Goal: Communication & Community: Answer question/provide support

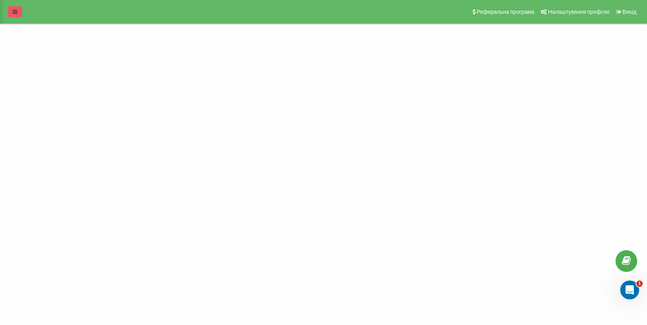
click at [12, 15] on link at bounding box center [15, 11] width 14 height 11
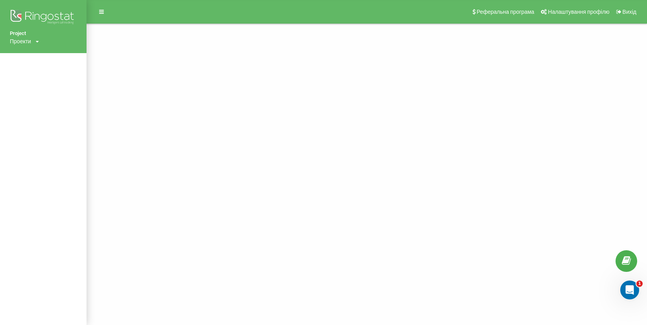
click at [65, 14] on img at bounding box center [43, 18] width 67 height 20
click at [106, 12] on link at bounding box center [101, 11] width 14 height 11
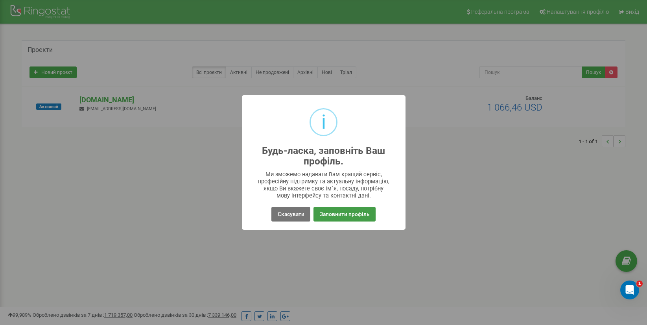
click at [334, 212] on button "Заповнити профіль" at bounding box center [345, 214] width 62 height 15
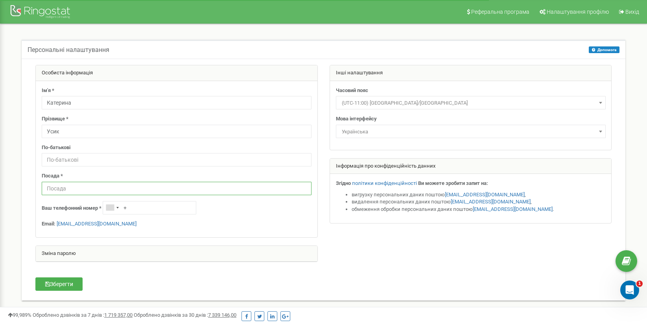
click at [65, 192] on input "text" at bounding box center [177, 188] width 270 height 13
type input "v"
type input "менеджер"
click at [74, 281] on button "Зберегти" at bounding box center [58, 283] width 47 height 13
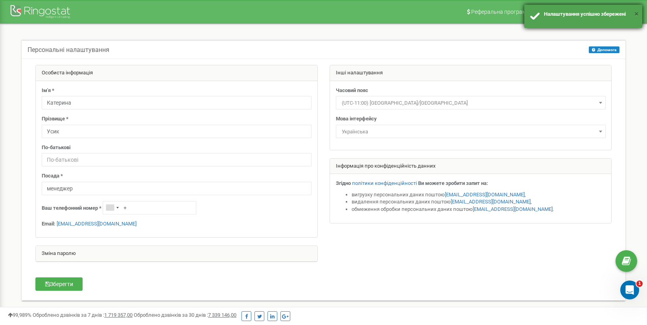
click at [636, 14] on button "×" at bounding box center [636, 13] width 4 height 11
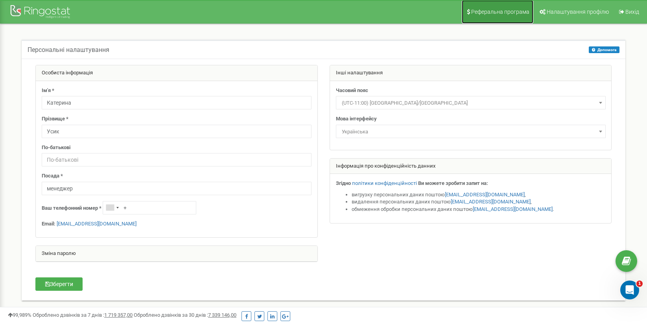
click at [517, 12] on span "Реферальна програма" at bounding box center [500, 12] width 58 height 6
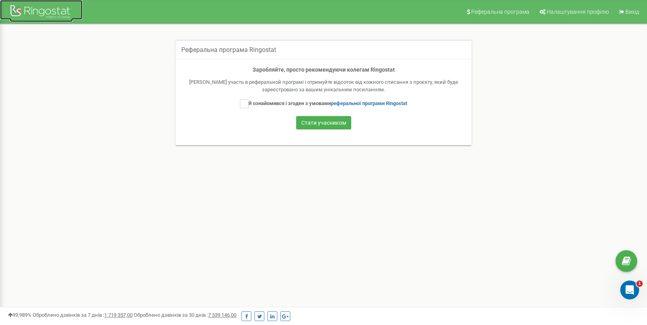
click at [39, 8] on div at bounding box center [41, 12] width 63 height 19
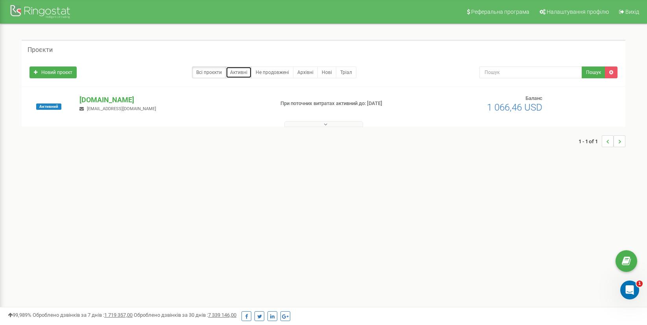
click at [241, 72] on link "Активні" at bounding box center [239, 72] width 26 height 12
click at [131, 104] on p "air-conditioner.ua" at bounding box center [173, 100] width 188 height 10
click at [217, 72] on link "Всі проєкти" at bounding box center [209, 72] width 34 height 12
click at [238, 72] on link "Активні" at bounding box center [239, 72] width 26 height 12
click at [594, 12] on span "Налаштування профілю" at bounding box center [578, 12] width 62 height 6
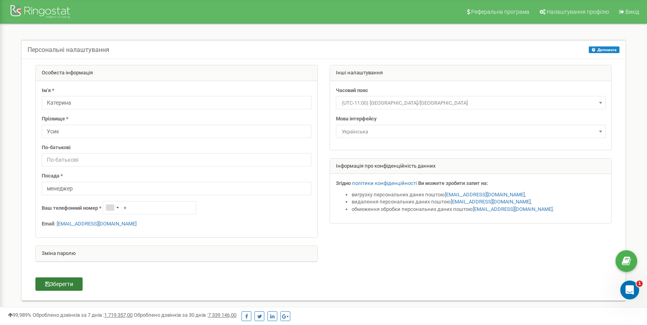
click at [59, 287] on button "Зберегти" at bounding box center [58, 283] width 47 height 13
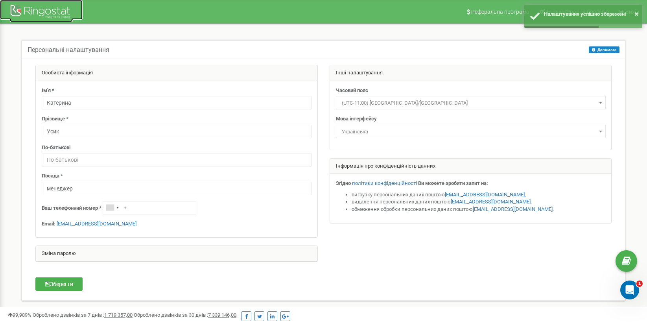
click at [47, 8] on div at bounding box center [41, 12] width 63 height 19
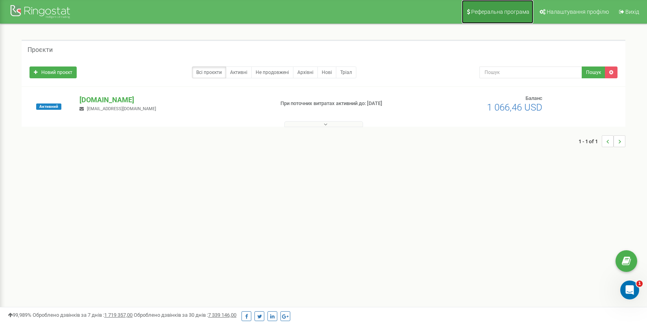
click at [504, 13] on span "Реферальна програма" at bounding box center [500, 12] width 58 height 6
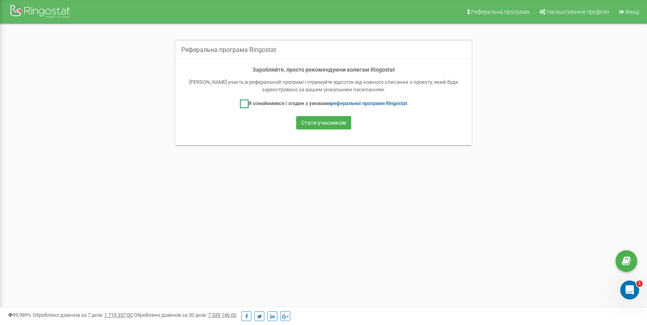
click at [263, 105] on label "Я ознайомився і згоден з умовами реферальної програми Ringostat" at bounding box center [323, 104] width 167 height 9
checkbox input "true"
click at [316, 127] on button "Стати учасником" at bounding box center [323, 122] width 55 height 13
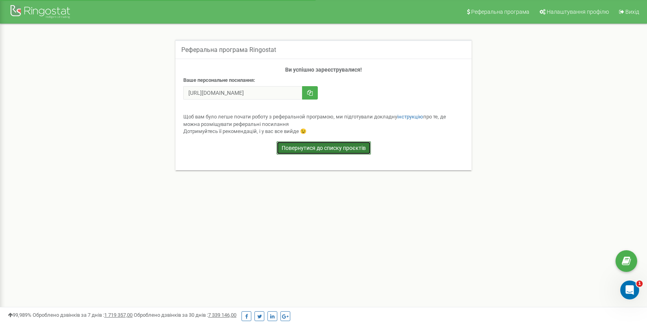
click at [307, 147] on link "Повернутися до списку проєктів" at bounding box center [324, 147] width 94 height 13
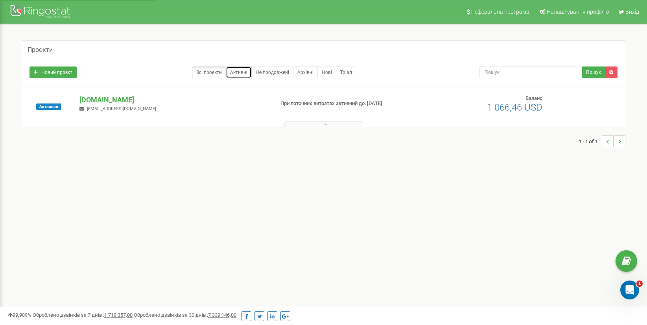
click at [241, 74] on link "Активні" at bounding box center [239, 72] width 26 height 12
click at [320, 122] on button at bounding box center [323, 124] width 79 height 6
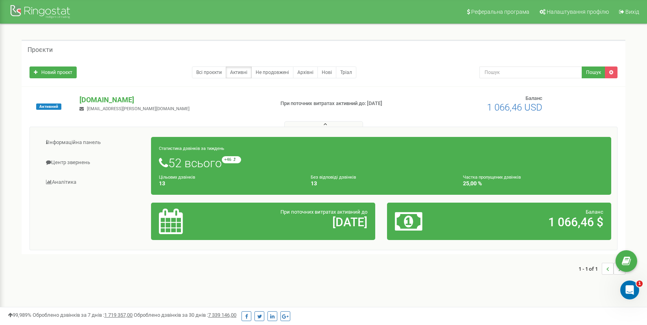
click at [229, 167] on h1 "52 всього +46 відносно минулого тижня" at bounding box center [381, 162] width 445 height 13
click at [217, 222] on div at bounding box center [190, 221] width 74 height 26
click at [483, 173] on div "Частка пропущених дзвінків 25,00 %" at bounding box center [533, 179] width 152 height 13
click at [269, 71] on link "Не продовжені" at bounding box center [272, 72] width 42 height 12
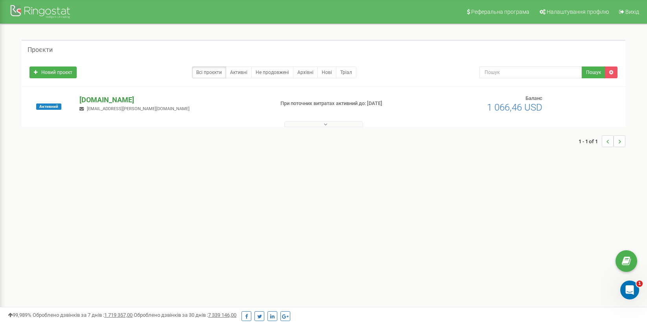
click at [117, 97] on p "[DOMAIN_NAME]" at bounding box center [173, 100] width 188 height 10
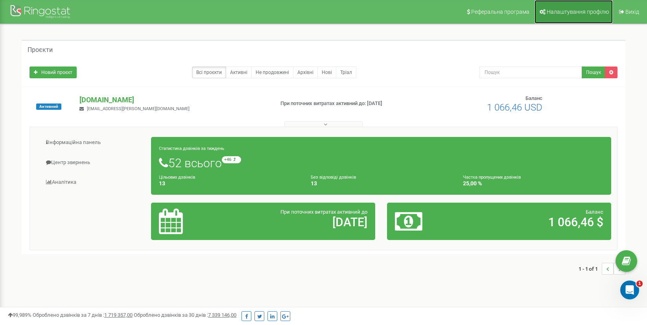
click at [574, 3] on link "Налаштування профілю" at bounding box center [574, 12] width 78 height 24
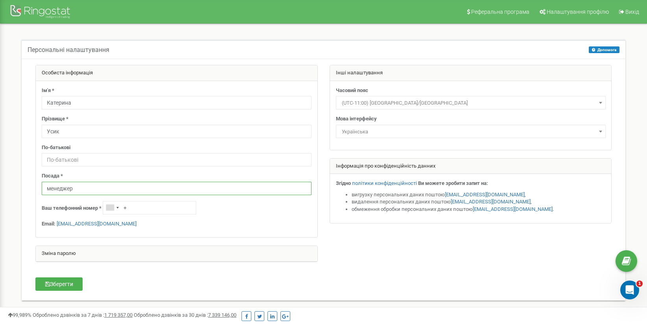
click at [75, 190] on input "менеджер" at bounding box center [177, 188] width 270 height 13
click at [113, 208] on div "Telephone country code" at bounding box center [110, 208] width 8 height 6
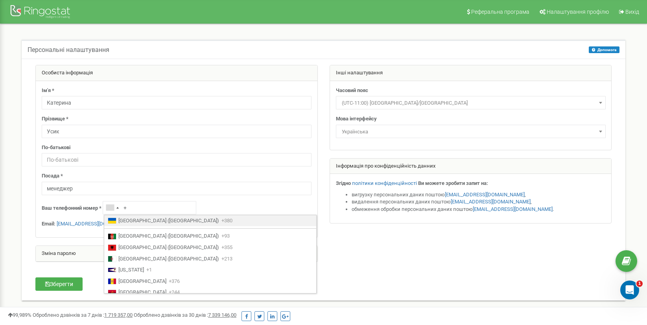
click at [127, 220] on span "Ukraine (Україна)" at bounding box center [168, 220] width 101 height 7
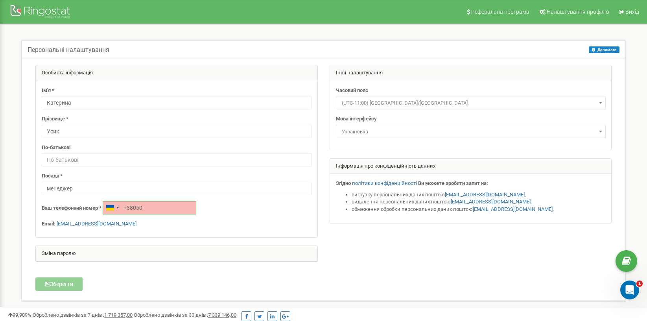
type input "+380502549607"
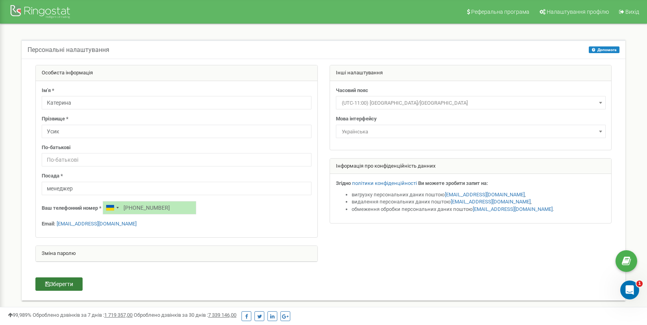
click at [65, 281] on button "Зберегти" at bounding box center [58, 283] width 47 height 13
click at [55, 15] on div at bounding box center [41, 12] width 63 height 19
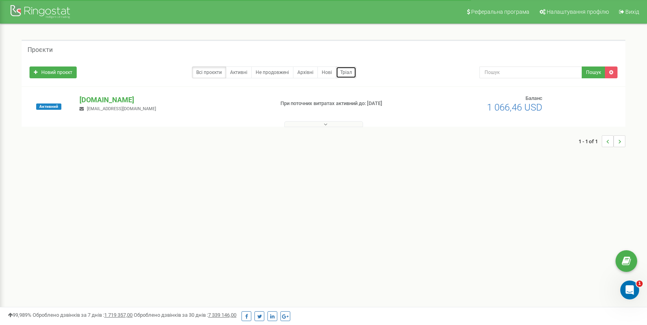
click at [343, 75] on link "Тріал" at bounding box center [346, 72] width 20 height 12
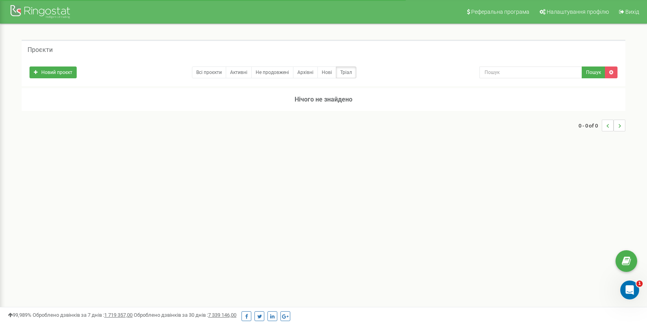
click at [206, 75] on link "Всі проєкти" at bounding box center [209, 72] width 34 height 12
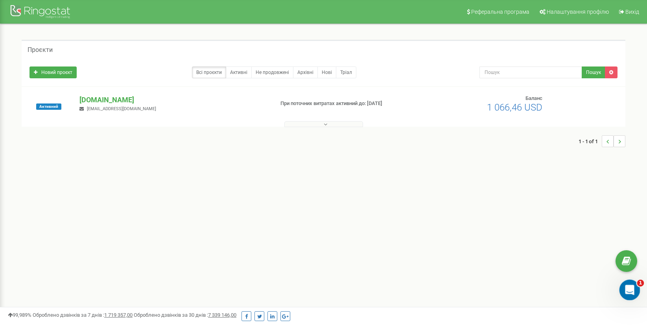
click at [622, 284] on div "Открыть службу сообщений Intercom" at bounding box center [629, 289] width 26 height 26
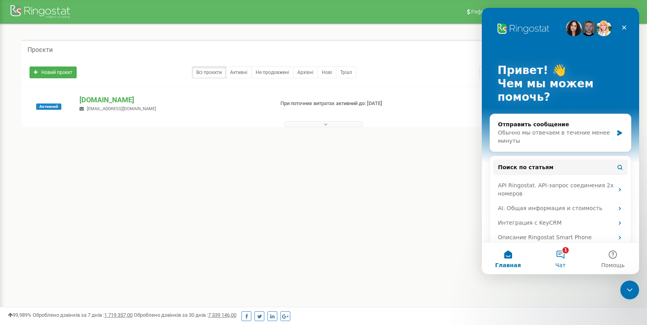
click at [565, 255] on button "1 Чат" at bounding box center [560, 258] width 52 height 31
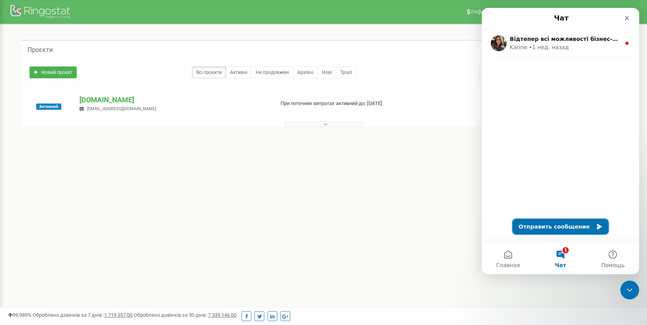
click at [550, 223] on button "Отправить сообщение" at bounding box center [561, 227] width 96 height 16
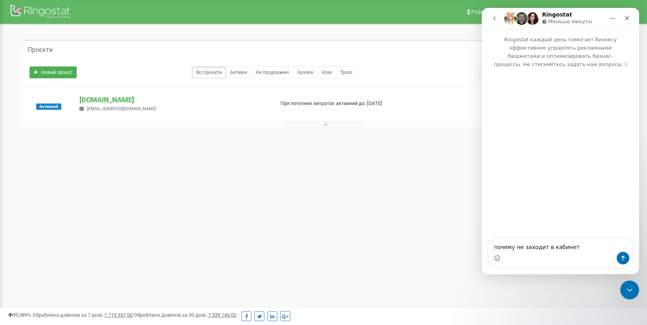
type textarea "почему не заходит в кабинет?"
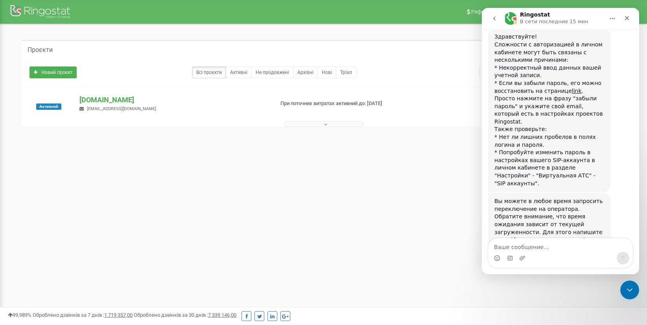
scroll to position [225, 0]
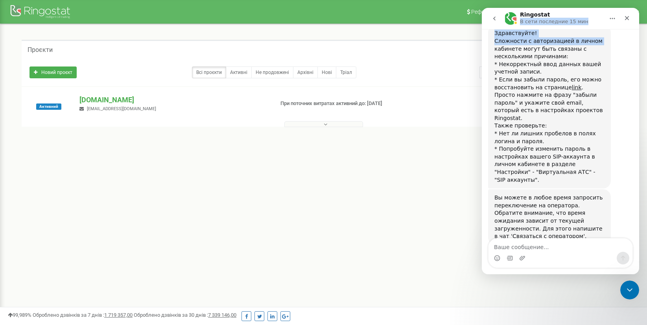
drag, startPoint x: 587, startPoint y: 17, endPoint x: 494, endPoint y: 42, distance: 95.9
click at [494, 42] on div "Ringostat В сети последние 15 мин Ringostat каждый день помогает бизнесу эффект…" at bounding box center [560, 141] width 157 height 266
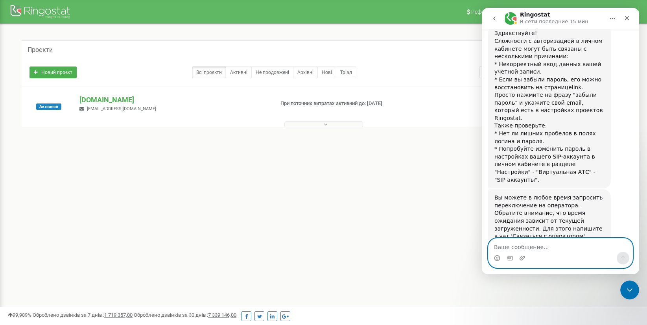
click at [537, 248] on textarea "Ваше сообщение..." at bounding box center [561, 244] width 144 height 13
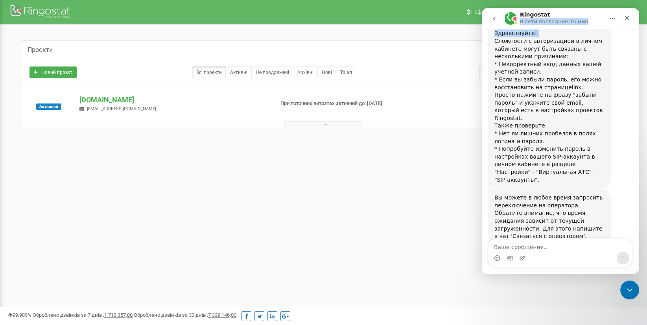
drag, startPoint x: 590, startPoint y: 17, endPoint x: 952, endPoint y: 44, distance: 363.3
click html "Ringostat В сети последние 15 мин Ringostat каждый день помогает бизнесу эффект…"
click at [611, 21] on icon "Главная" at bounding box center [612, 18] width 6 height 6
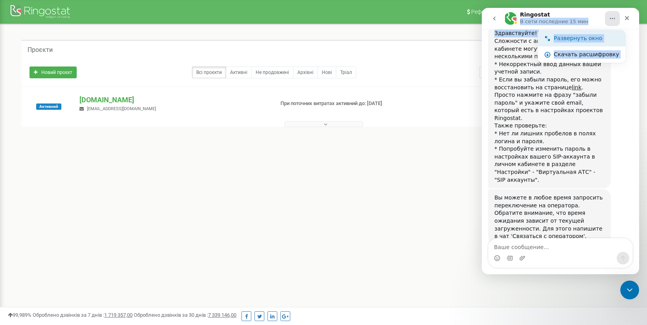
click at [587, 40] on div "Развернуть окно" at bounding box center [586, 38] width 65 height 8
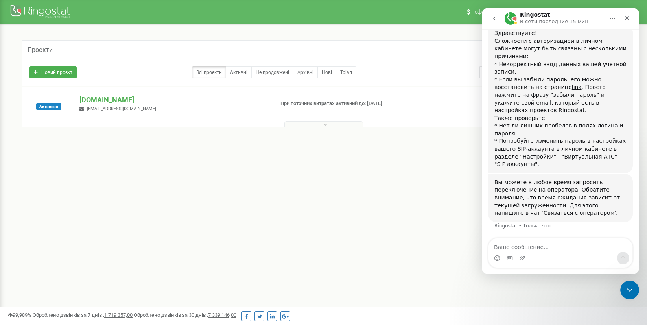
scroll to position [116, 0]
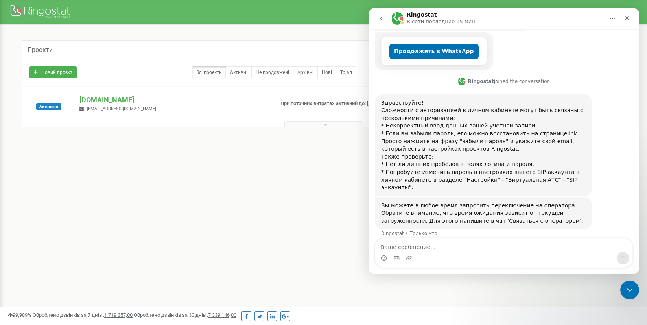
click at [614, 20] on icon "Главная" at bounding box center [612, 18] width 6 height 6
click at [382, 18] on icon "go back" at bounding box center [381, 18] width 6 height 6
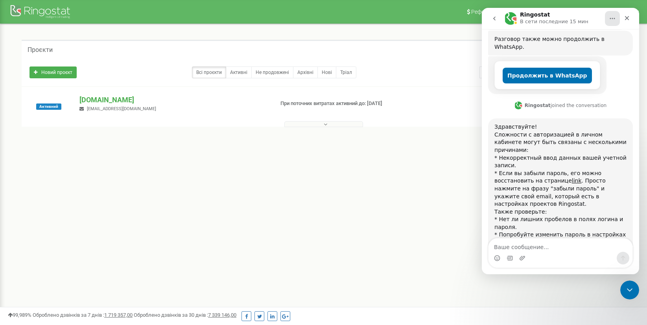
scroll to position [0, 0]
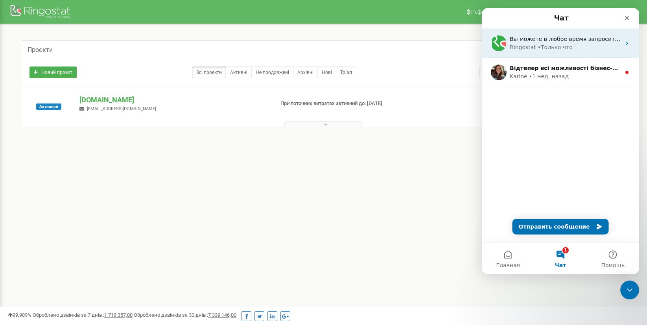
click at [546, 46] on div "• Только что" at bounding box center [555, 47] width 35 height 8
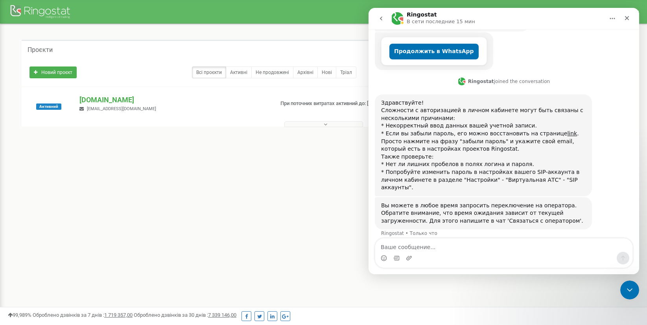
scroll to position [103, 0]
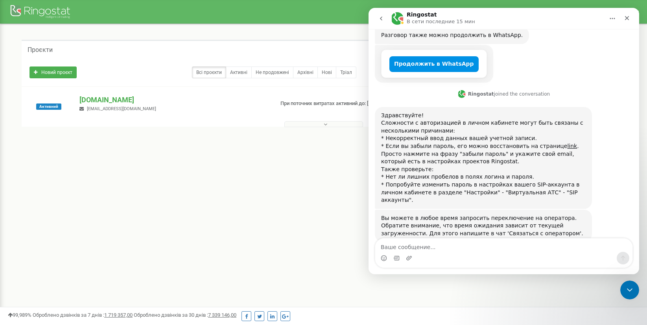
click at [421, 62] on button "Продолжить в WhatsApp" at bounding box center [433, 64] width 89 height 16
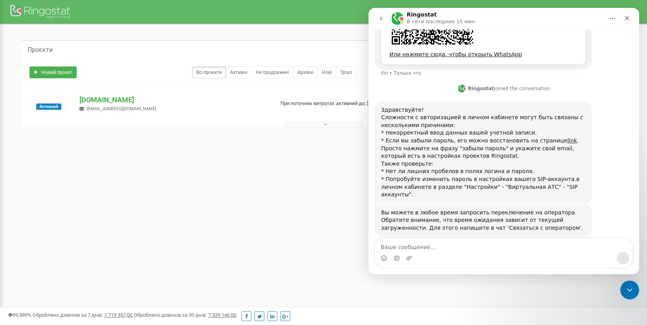
scroll to position [248, 0]
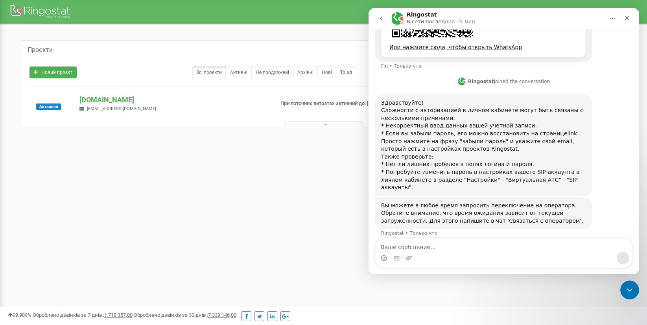
click at [432, 258] on div "Мессенджер Intercom" at bounding box center [503, 258] width 257 height 13
click at [636, 17] on nav "Ringostat В сети последние 15 мин" at bounding box center [504, 18] width 271 height 21
click at [628, 17] on icon "Закрыть" at bounding box center [627, 18] width 4 height 4
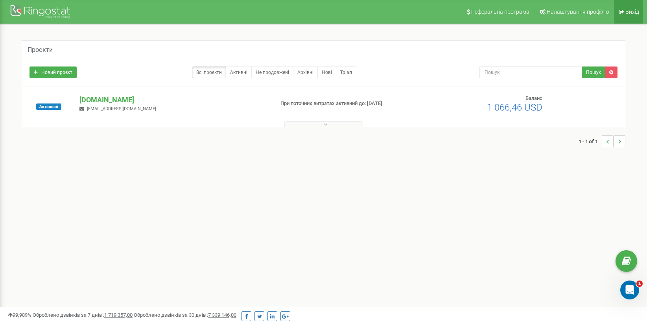
scroll to position [240, 0]
click at [623, 287] on icon "Открыть службу сообщений Intercom" at bounding box center [628, 288] width 13 height 13
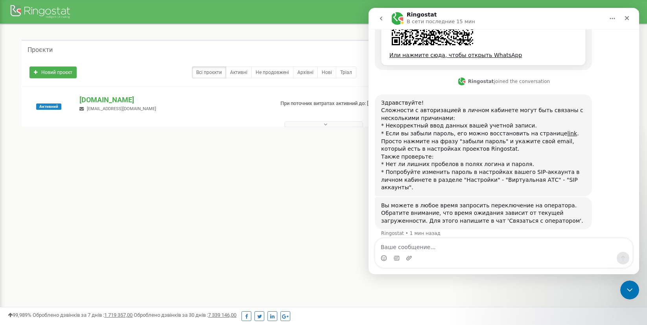
click at [427, 239] on textarea "Ваше сообщение..." at bounding box center [503, 244] width 257 height 13
type textarea "в профиль получилось зайти , но нет доступа к контактам и звонкам"
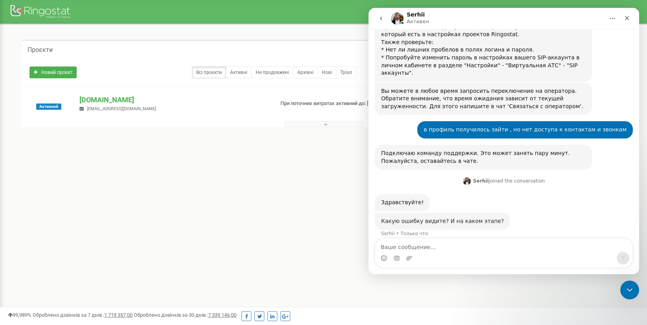
scroll to position [354, 0]
click at [59, 107] on span "Активний" at bounding box center [48, 106] width 25 height 6
click at [628, 18] on icon "Закрыть" at bounding box center [627, 18] width 6 height 6
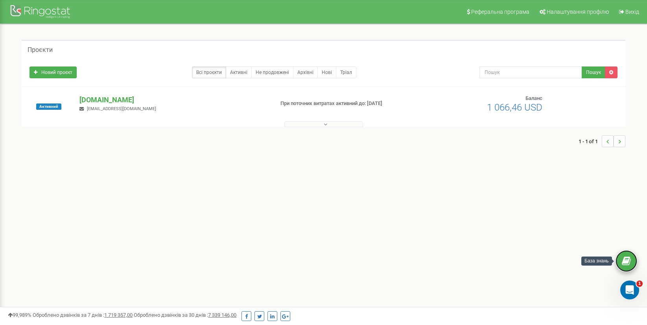
click at [625, 260] on icon at bounding box center [626, 261] width 9 height 12
click at [627, 293] on icon "Открыть службу сообщений Intercom" at bounding box center [628, 288] width 13 height 13
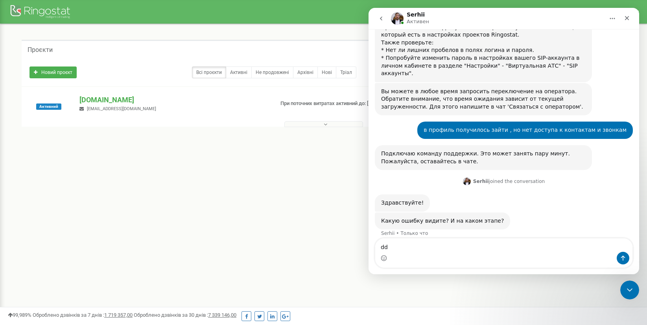
type textarea "d"
type textarea "ввела пароль и попала раздел"
click at [632, 16] on div "Закрыть" at bounding box center [627, 18] width 14 height 14
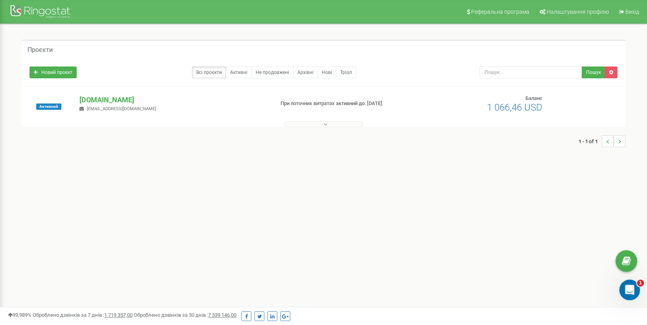
click at [625, 294] on div "Открыть службу сообщений Intercom" at bounding box center [629, 289] width 26 height 26
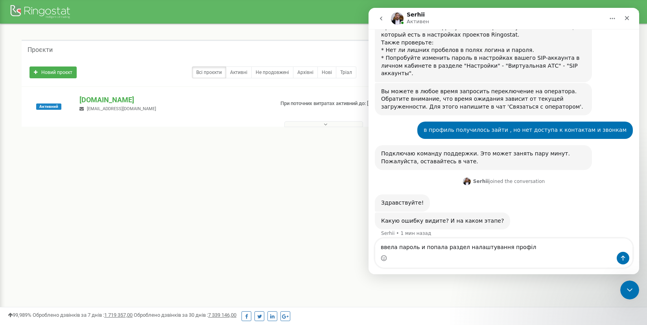
type textarea "ввела пароль и попала раздел налаштування профілю"
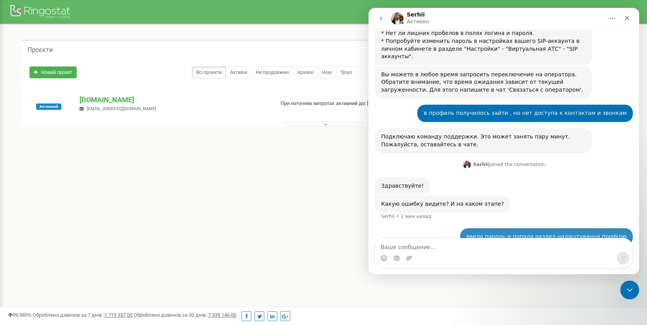
scroll to position [378, 0]
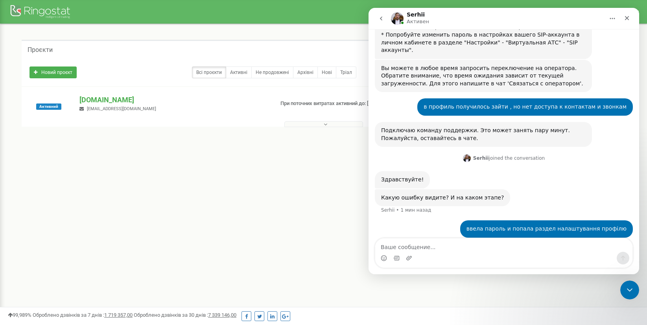
click at [329, 198] on div "Реферальна програма Налаштування профілю Вихід Проєкти Новий проєкт Всі проєкти…" at bounding box center [323, 236] width 647 height 472
drag, startPoint x: 626, startPoint y: 20, endPoint x: 995, endPoint y: 28, distance: 368.7
click at [626, 20] on icon "Закрыть" at bounding box center [627, 18] width 6 height 6
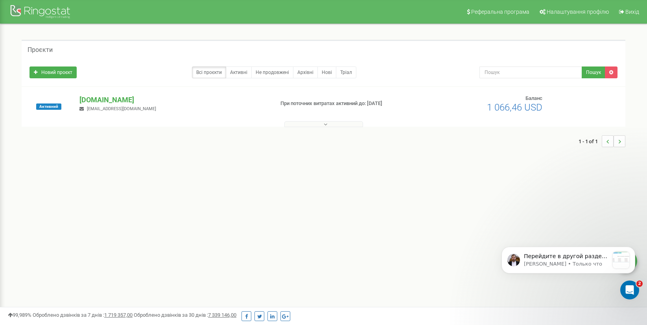
scroll to position [448, 0]
click at [631, 291] on icon "Открыть службу сообщений Intercom" at bounding box center [628, 288] width 13 height 13
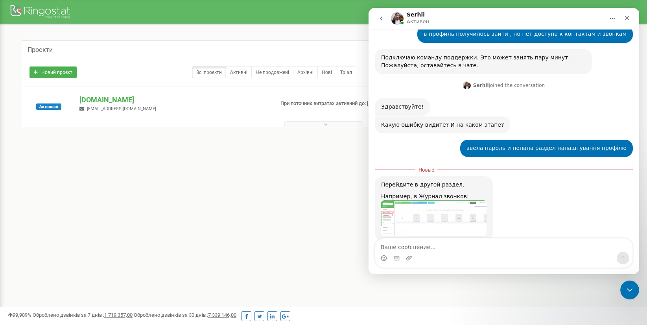
scroll to position [461, 0]
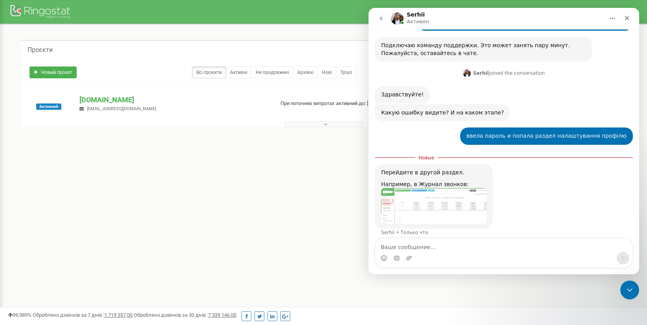
click at [435, 245] on textarea "Ваше сообщение..." at bounding box center [503, 244] width 257 height 13
type textarea "0lFyb)[PWPj#Qns?"
drag, startPoint x: 444, startPoint y: 249, endPoint x: 367, endPoint y: 236, distance: 78.1
click html "Serhii Активен Ringostat каждый день помогает бизнесу эффективнее управлять рек…"
click at [464, 192] on img "Serhii говорит…" at bounding box center [433, 206] width 105 height 36
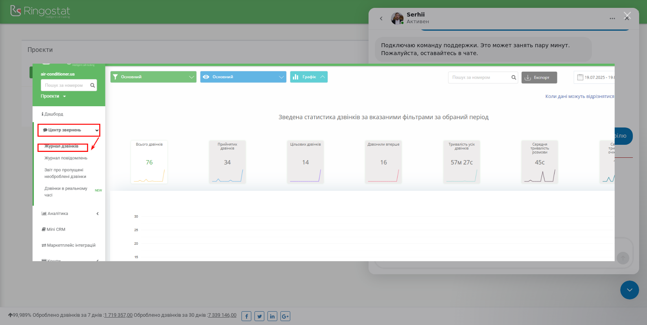
scroll to position [0, 0]
click at [337, 311] on div "Мессенджер Intercom" at bounding box center [323, 162] width 647 height 325
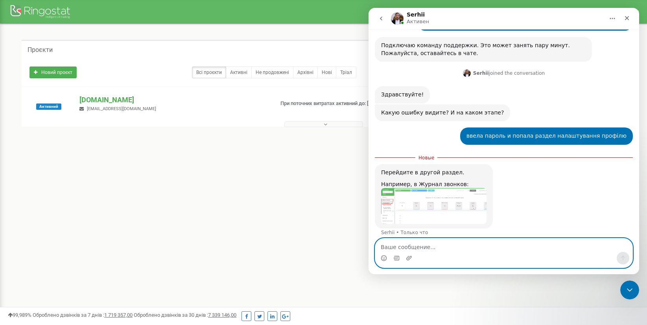
click at [432, 241] on textarea "Ваше сообщение..." at bounding box center [503, 244] width 257 height 13
type textarea "нет такого"
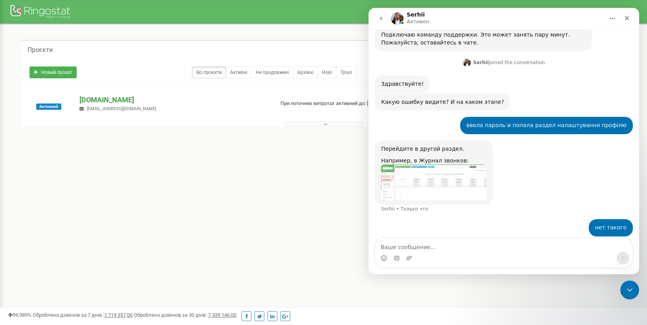
click at [93, 100] on p "[DOMAIN_NAME]" at bounding box center [173, 100] width 188 height 10
click at [183, 109] on div "air-conditioner.ua pro-holod@ukr.net" at bounding box center [174, 103] width 200 height 17
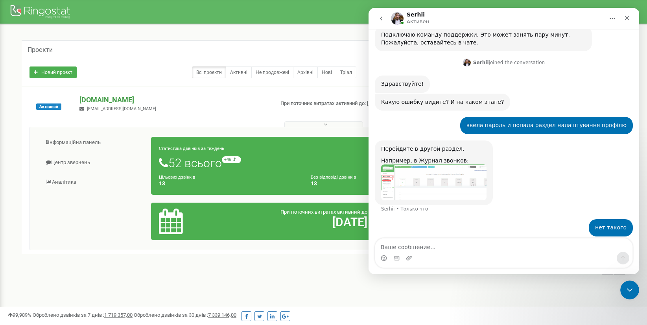
click at [114, 101] on p "[DOMAIN_NAME]" at bounding box center [173, 100] width 188 height 10
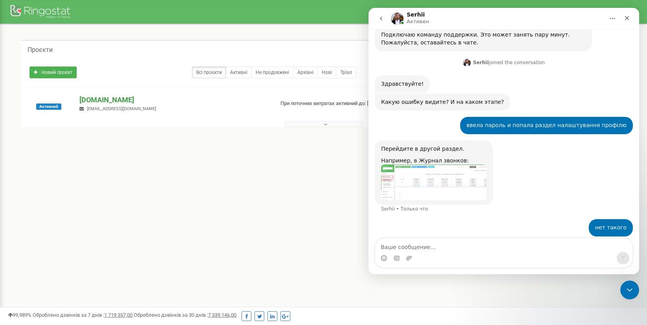
click at [114, 101] on p "[DOMAIN_NAME]" at bounding box center [173, 100] width 188 height 10
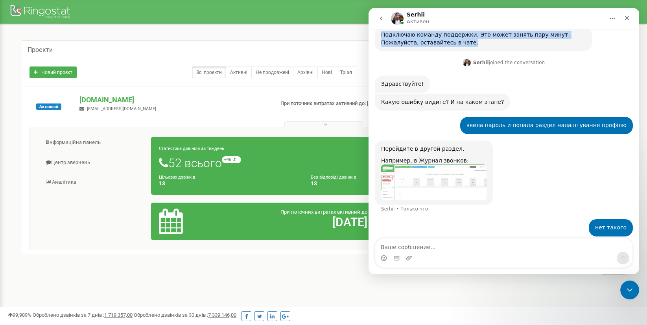
scroll to position [470, 0]
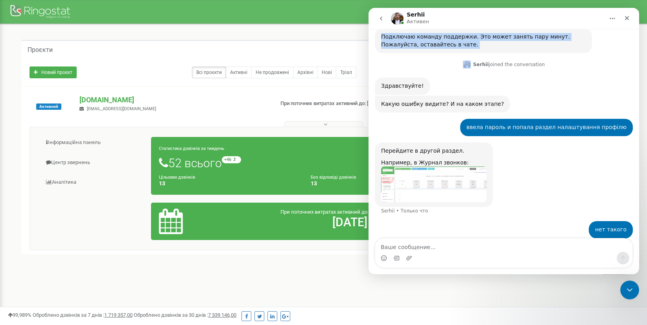
drag, startPoint x: 513, startPoint y: 21, endPoint x: 527, endPoint y: 52, distance: 33.6
click at [527, 52] on div "Serhii Активен Ringostat каждый день помогает бизнесу эффективнее управлять рек…" at bounding box center [504, 141] width 271 height 266
drag, startPoint x: 630, startPoint y: 17, endPoint x: 985, endPoint y: 64, distance: 357.9
click at [630, 17] on div "Закрыть" at bounding box center [627, 18] width 14 height 14
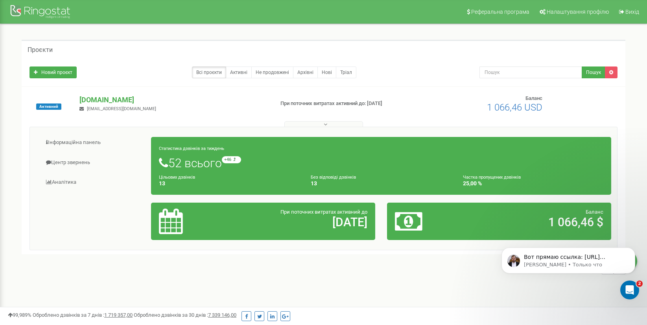
scroll to position [522, 0]
click at [552, 271] on div "Вот прямаю ссылка: https://reports.ringostat.com/call_log/186181?startDate=1752…" at bounding box center [569, 260] width 134 height 26
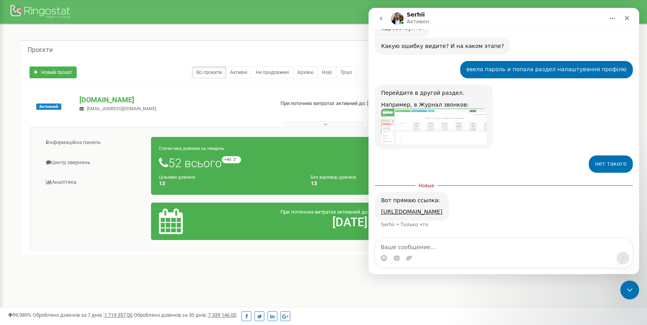
scroll to position [535, 0]
click at [443, 208] on link "https://reports.ringostat.com/call_log/186181?startDate=1752883200&endDate=1755…" at bounding box center [411, 211] width 61 height 6
click at [413, 265] on div "Мессенджер Intercom" at bounding box center [503, 252] width 257 height 29
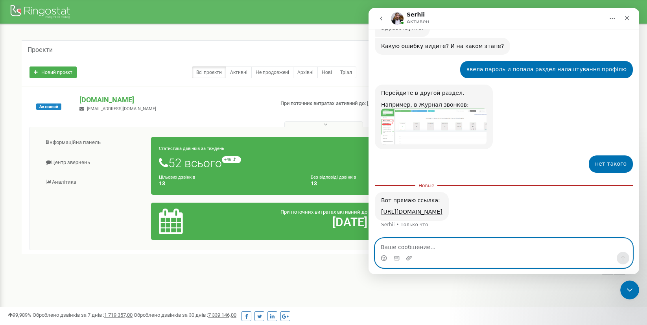
click at [436, 251] on textarea "Ваше сообщение..." at bounding box center [503, 244] width 257 height 13
type textarea "теперь зашло"
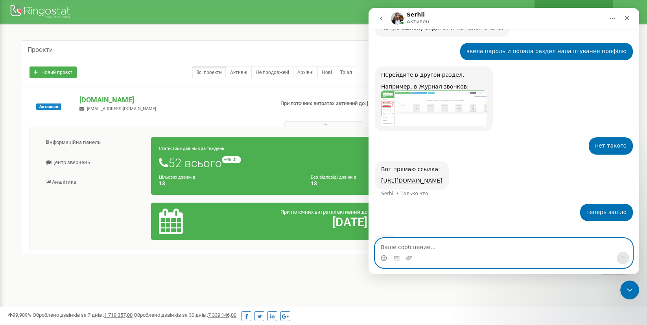
scroll to position [576, 0]
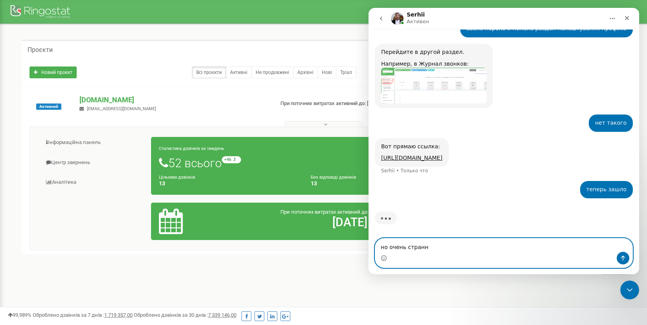
type textarea "но очень странно"
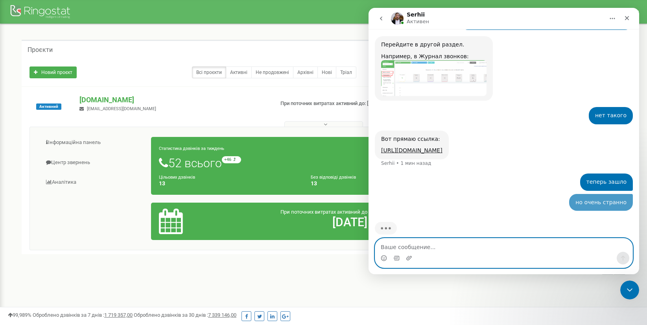
scroll to position [594, 0]
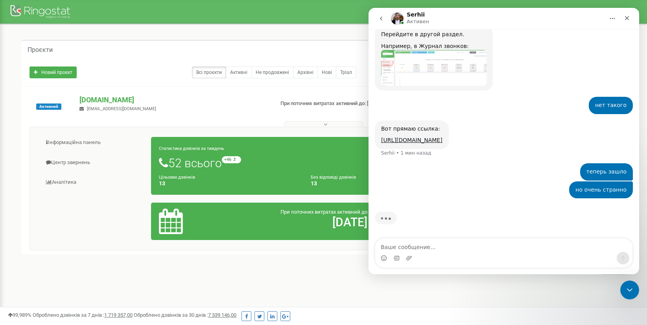
click at [273, 287] on div "Проєкти Новий проєкт Всі проєкти Активні Не продовжені Архівні Нові Тріал Пошук" at bounding box center [323, 161] width 635 height 274
drag, startPoint x: 630, startPoint y: 16, endPoint x: 997, endPoint y: 25, distance: 367.1
click at [630, 16] on div "Закрыть" at bounding box center [627, 18] width 14 height 14
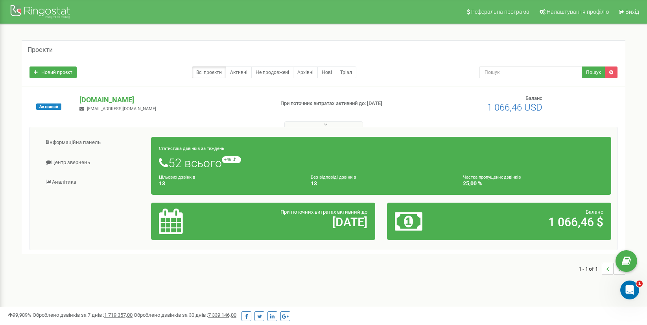
scroll to position [564, 0]
click at [633, 286] on div "Открыть службу сообщений Intercom" at bounding box center [629, 289] width 26 height 26
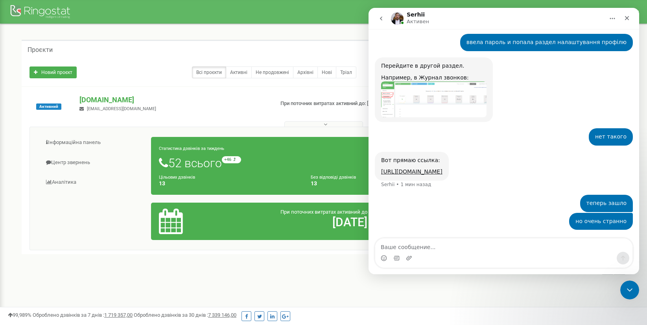
click at [422, 249] on textarea "Ваше сообщение..." at bounding box center [503, 244] width 257 height 13
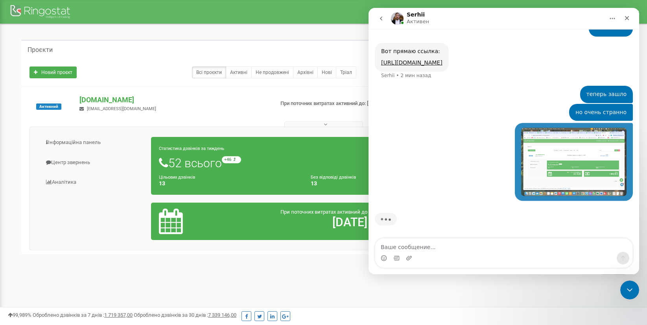
scroll to position [673, 0]
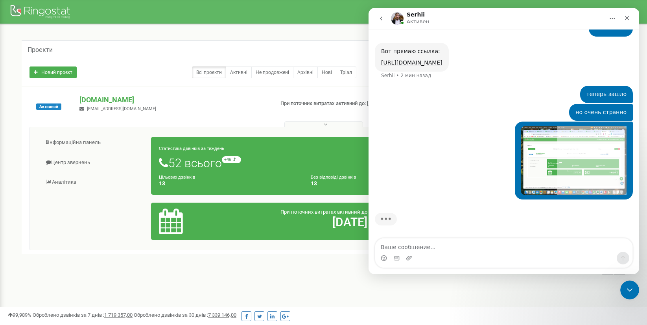
click at [590, 155] on div "user говорит…" at bounding box center [592, 160] width 70 height 68
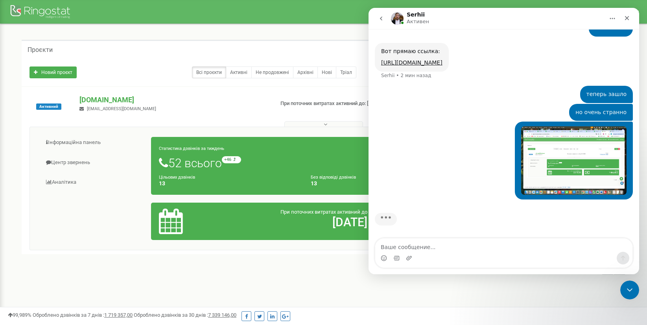
click at [544, 159] on img "Катерина говорит…" at bounding box center [573, 160] width 105 height 68
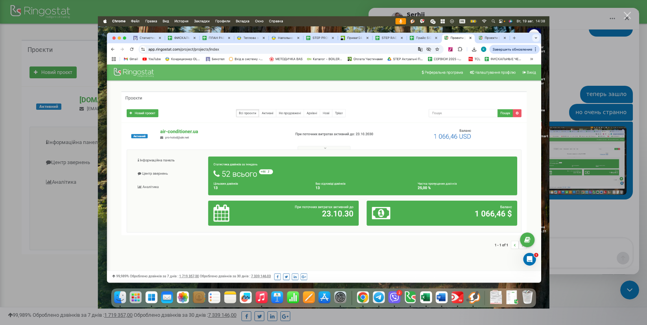
scroll to position [0, 0]
click at [592, 222] on div "Мессенджер Intercom" at bounding box center [323, 162] width 647 height 325
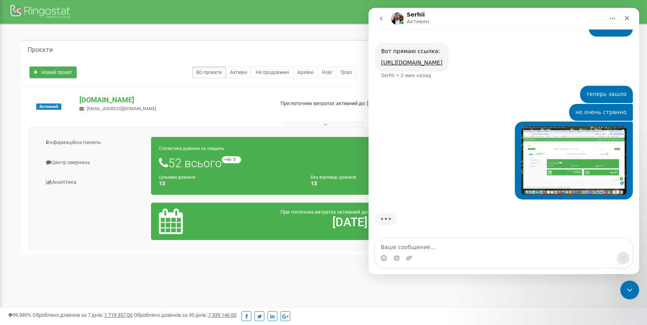
scroll to position [642, 0]
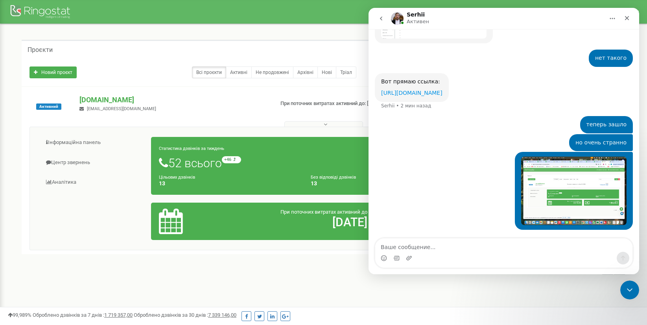
click at [443, 90] on link "https://reports.ringostat.com/call_log/186181?startDate=1752883200&endDate=1755…" at bounding box center [411, 93] width 61 height 6
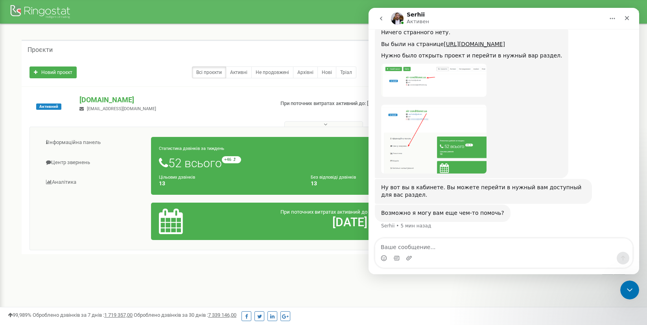
scroll to position [854, 0]
click at [84, 159] on link "Центр звернень" at bounding box center [94, 162] width 116 height 19
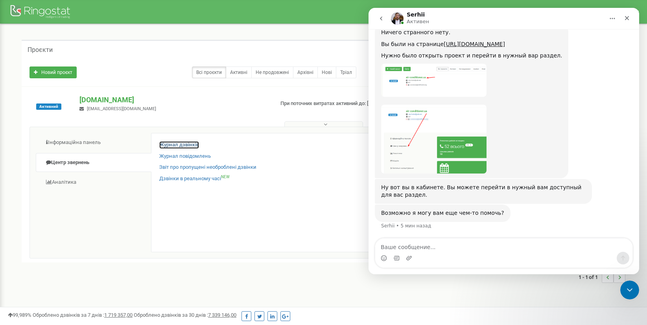
click at [171, 145] on link "Журнал дзвінків" at bounding box center [179, 144] width 40 height 7
click at [180, 145] on link "Журнал дзвінків" at bounding box center [179, 144] width 40 height 7
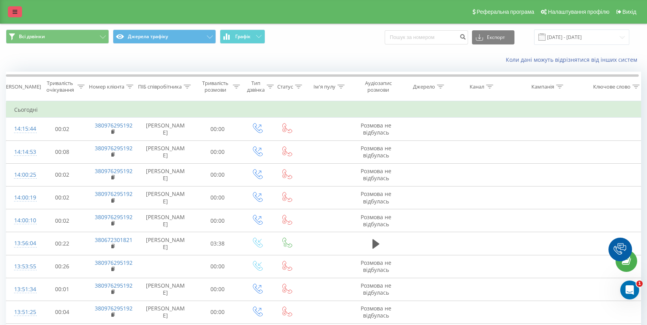
click at [13, 9] on icon at bounding box center [15, 12] width 5 height 6
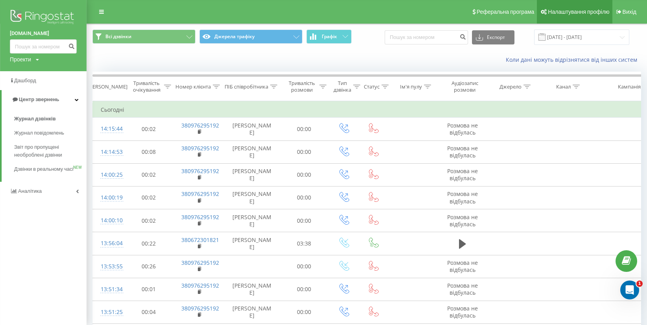
click at [576, 9] on span "Налаштування профілю" at bounding box center [578, 12] width 61 height 6
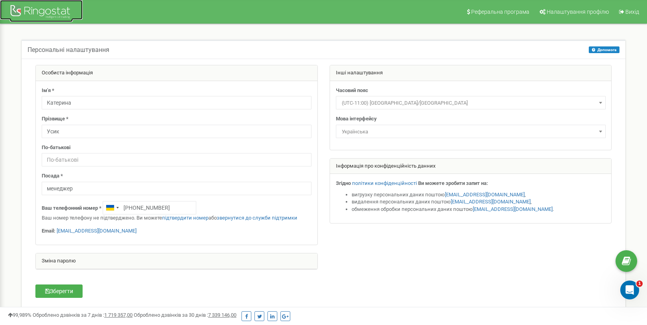
click at [52, 2] on link at bounding box center [41, 10] width 83 height 20
click at [49, 9] on div at bounding box center [41, 12] width 63 height 19
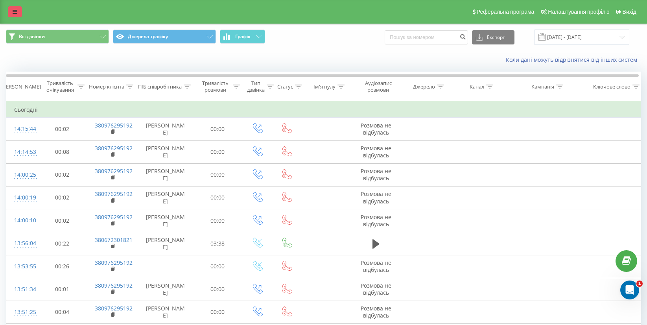
click at [18, 17] on link at bounding box center [15, 11] width 14 height 11
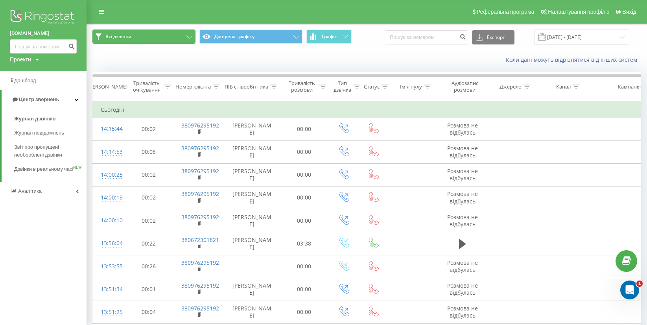
click at [124, 41] on button "Всі дзвінки" at bounding box center [143, 37] width 103 height 14
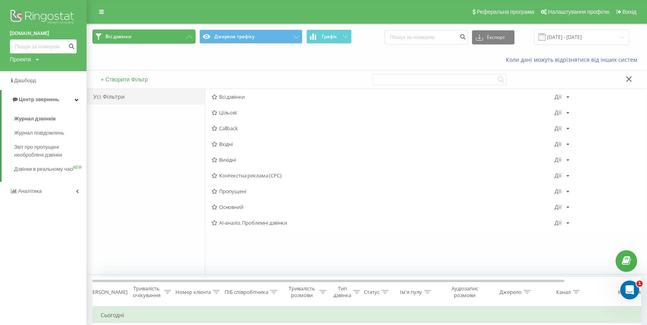
click at [144, 37] on button "Всі дзвінки" at bounding box center [143, 37] width 103 height 14
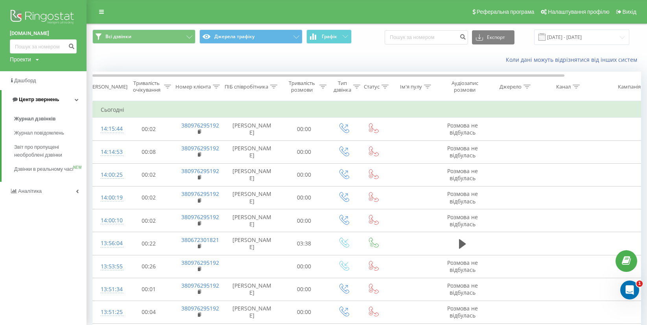
click at [39, 101] on span "Центр звернень" at bounding box center [39, 99] width 40 height 6
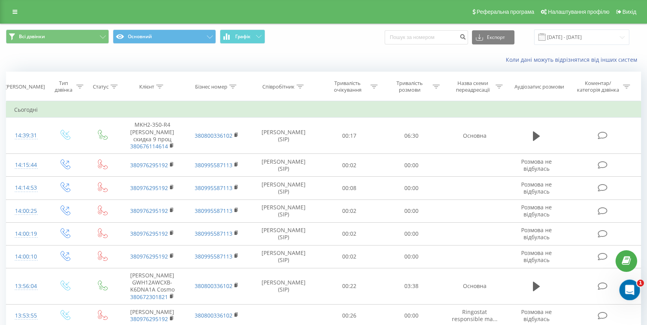
click at [622, 290] on div "Открыть службу сообщений Intercom" at bounding box center [629, 289] width 26 height 26
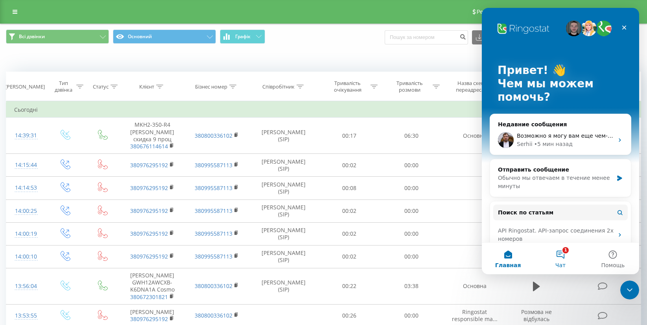
click at [564, 255] on button "1 Чат" at bounding box center [560, 258] width 52 height 31
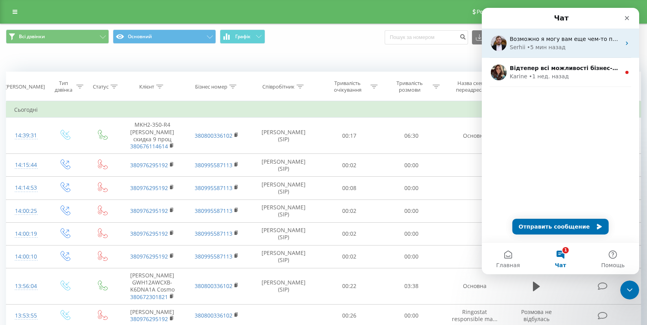
click at [548, 41] on span "Возможно я могу вам еще чем-то помочь?" at bounding box center [571, 39] width 123 height 6
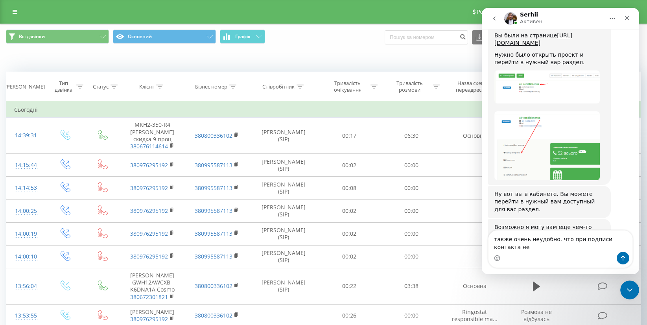
scroll to position [1081, 0]
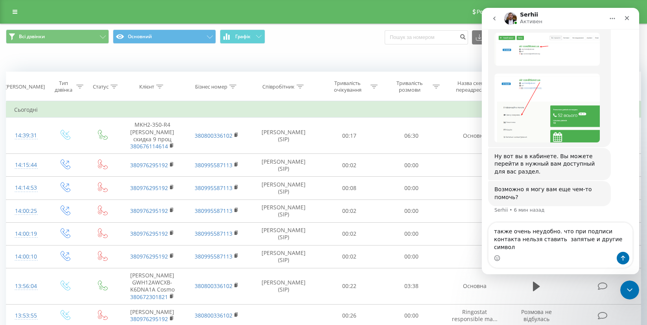
type textarea "также очень неудобно. что при подписи контакта нельзя ставить запятые и другие …"
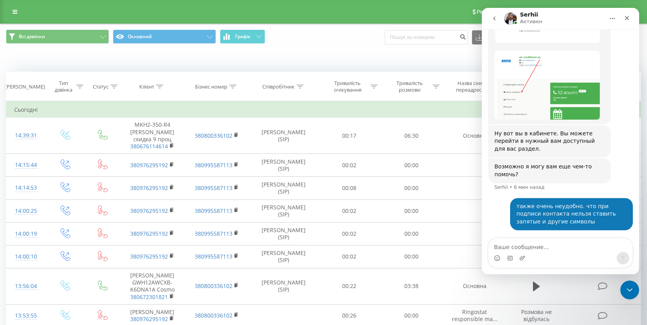
scroll to position [1111, 0]
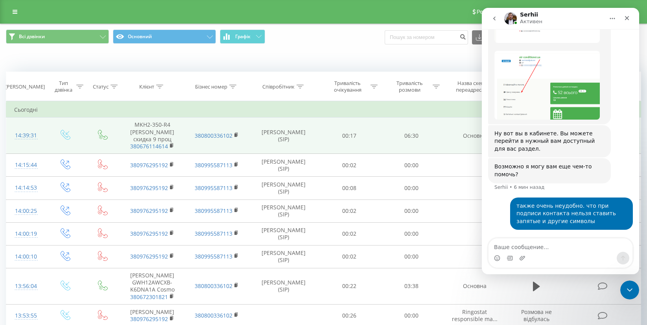
click at [157, 133] on td "MKH2-350-R4 Николаев скидка 9 проц 380676114614" at bounding box center [152, 136] width 65 height 36
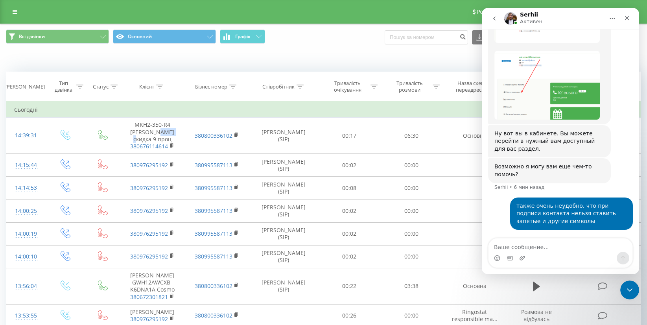
click at [491, 20] on icon "go back" at bounding box center [494, 18] width 6 height 6
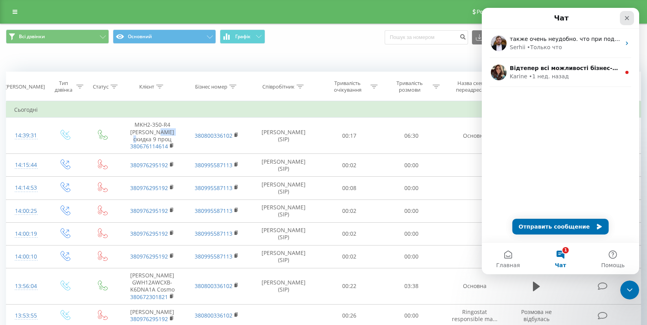
click at [631, 19] on div "Закрыть" at bounding box center [627, 18] width 14 height 14
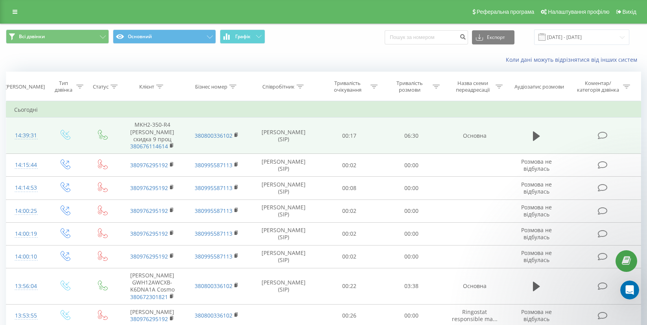
click at [149, 126] on td "MKH2-350-R4 Николаев скидка 9 проц 380676114614" at bounding box center [152, 136] width 65 height 36
click at [164, 136] on td "MKH2-350-R4 Николаев скидка 9 проц 380676114614" at bounding box center [152, 136] width 65 height 36
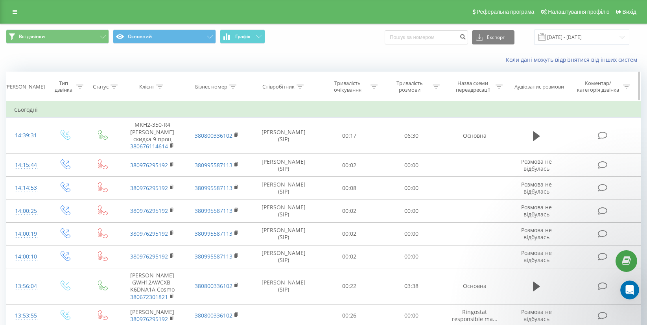
click at [589, 90] on div "Коментар/категорія дзвінка" at bounding box center [598, 86] width 46 height 13
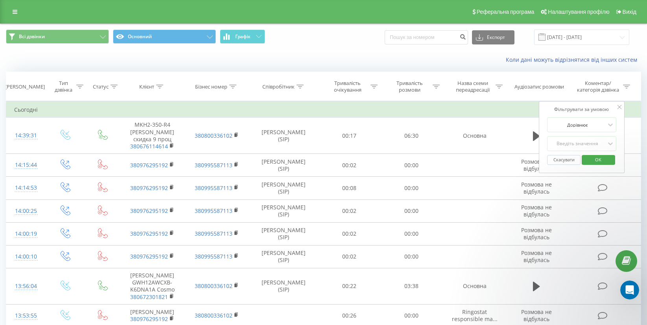
click at [618, 108] on icon at bounding box center [620, 107] width 4 height 4
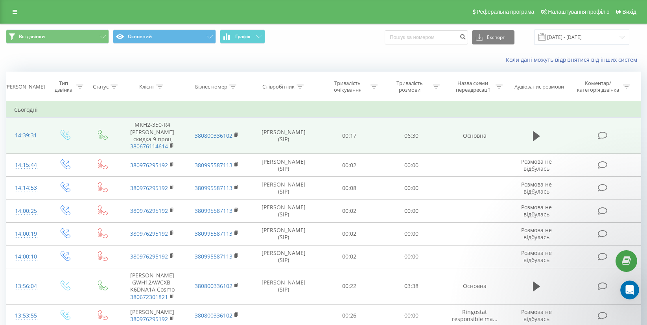
click at [164, 130] on td "MKH2-350-R4 Николаев скидка 9 проц 380676114614" at bounding box center [152, 136] width 65 height 36
click at [154, 129] on td "MKH2-350-R4 Николаев скидка 9 проц 380676114614" at bounding box center [152, 136] width 65 height 36
click at [152, 132] on td "MKH2-350-R4 Николаев скидка 9 проц 380676114614" at bounding box center [152, 136] width 65 height 36
click at [152, 134] on td "MKH2-350-R4 Николаев скидка 9 проц 380676114614" at bounding box center [152, 136] width 65 height 36
click at [149, 146] on link "380676114614" at bounding box center [149, 145] width 38 height 7
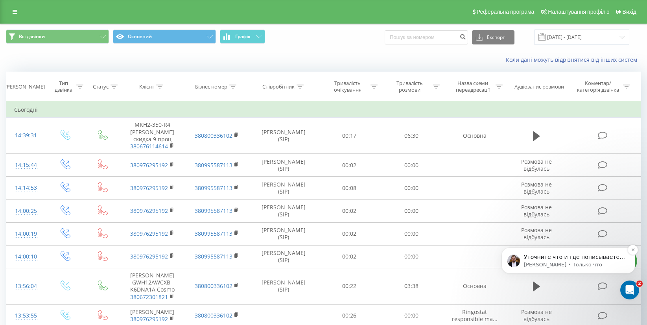
click at [554, 260] on p "Уточните что и где пописываете, пожалуйста." at bounding box center [574, 257] width 101 height 8
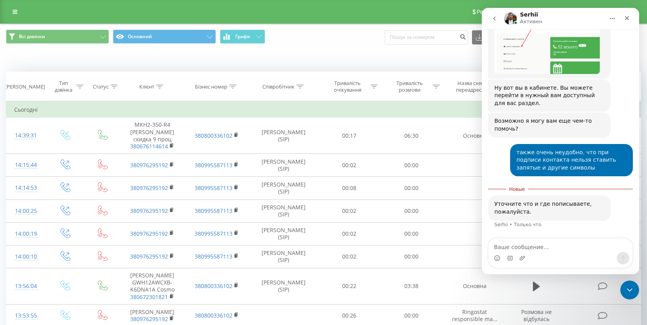
scroll to position [1156, 0]
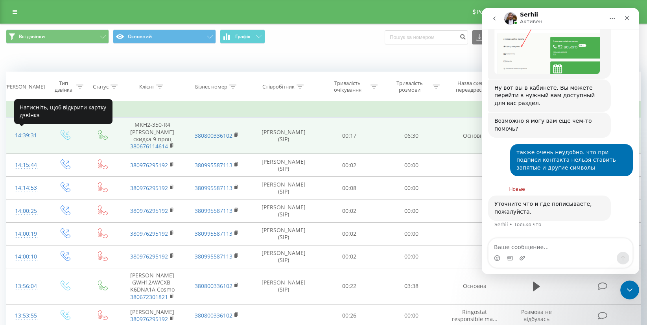
click at [17, 136] on div "14:39:31" at bounding box center [26, 135] width 24 height 15
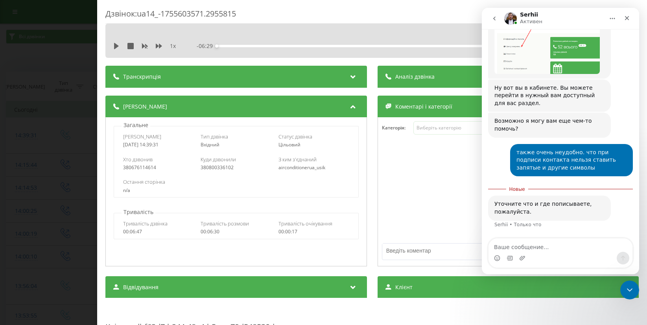
click at [445, 282] on div "Клієнт" at bounding box center [508, 287] width 262 height 22
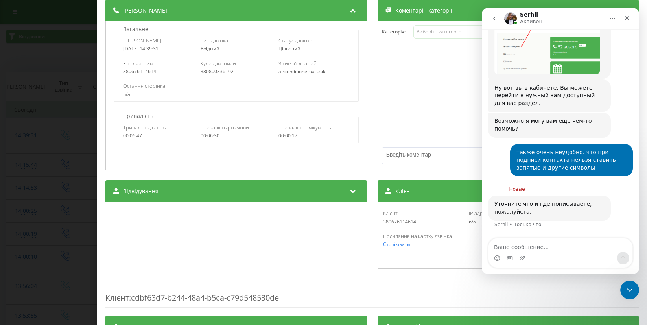
scroll to position [149, 0]
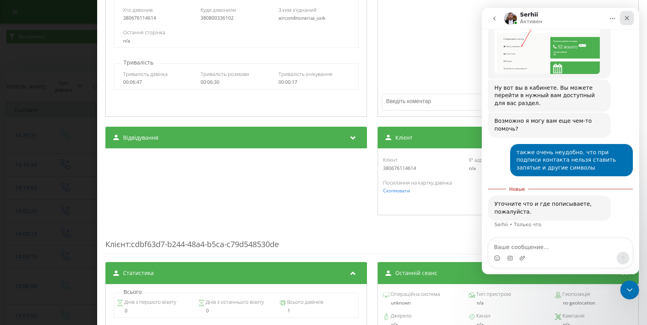
click at [627, 18] on icon "Закрыть" at bounding box center [627, 18] width 4 height 4
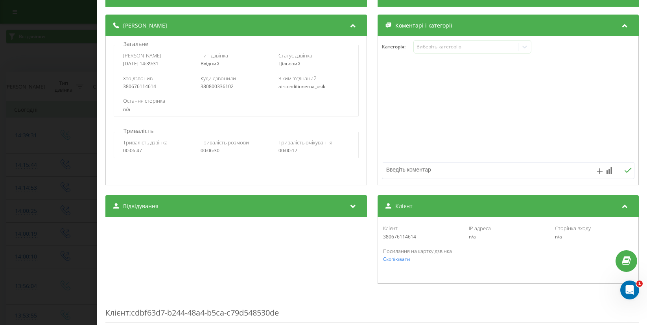
scroll to position [0, 0]
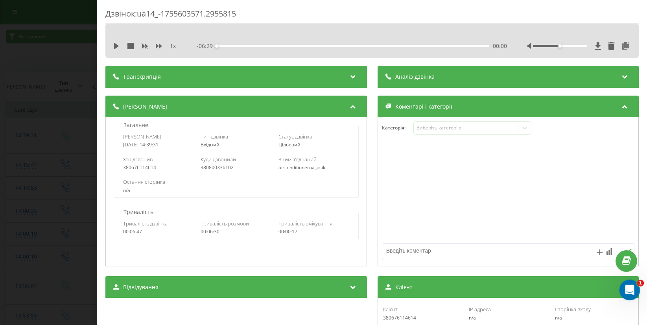
click at [625, 290] on icon "Открыть службу сообщений Intercom" at bounding box center [628, 288] width 13 height 13
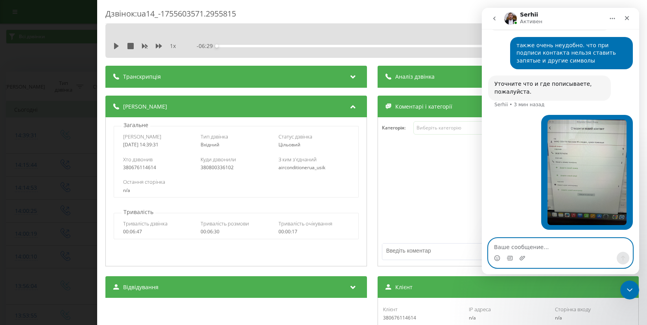
scroll to position [1264, 0]
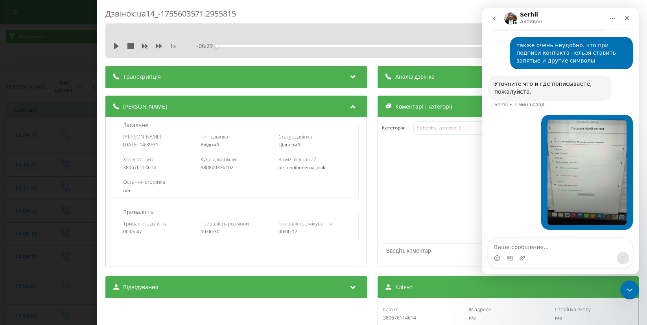
click at [578, 176] on img "user говорит…" at bounding box center [587, 172] width 79 height 105
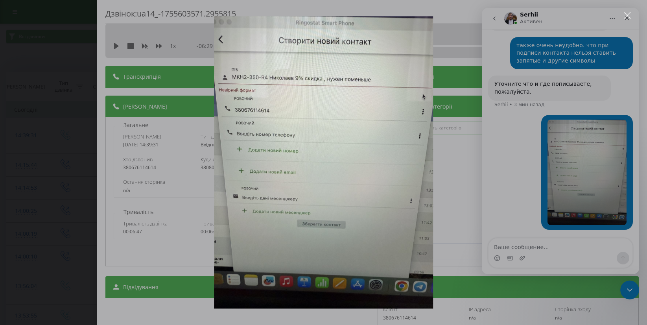
click at [540, 243] on div "Мессенджер Intercom" at bounding box center [323, 162] width 647 height 325
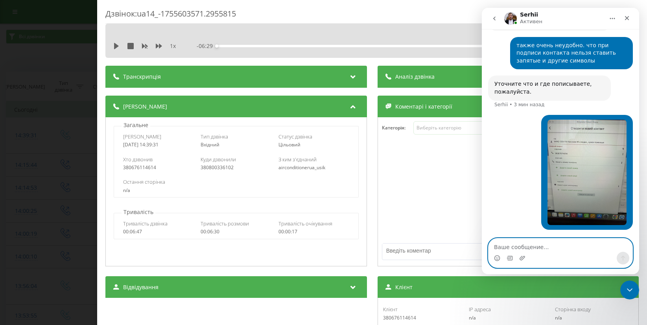
click at [534, 244] on textarea "Ваше сообщение..." at bounding box center [561, 244] width 144 height 13
type textarea "С"
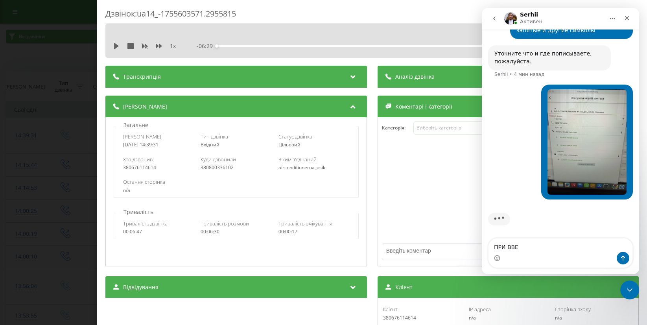
scroll to position [1294, 0]
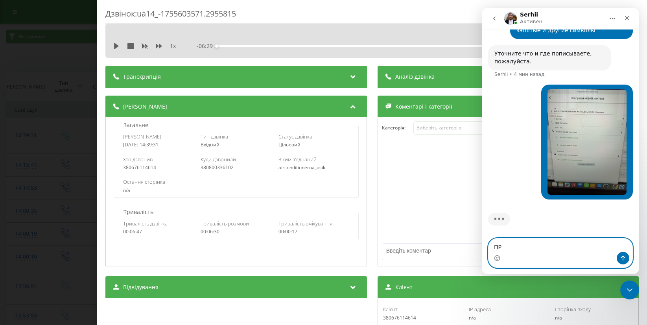
type textarea "П"
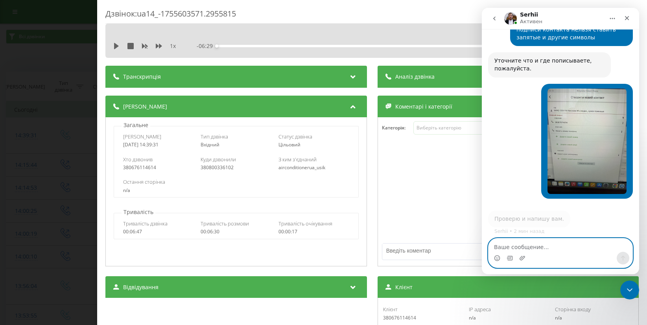
scroll to position [1287, 0]
click at [536, 248] on textarea "Ваше сообщение..." at bounding box center [561, 244] width 144 height 13
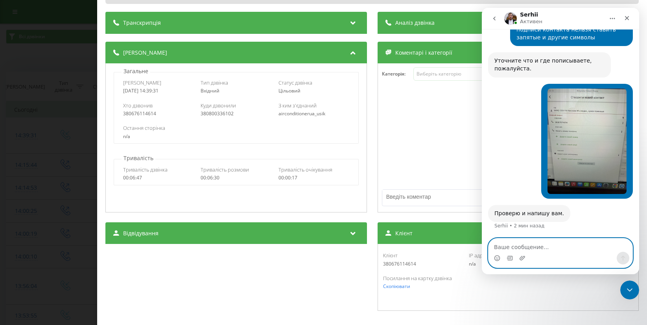
scroll to position [54, 0]
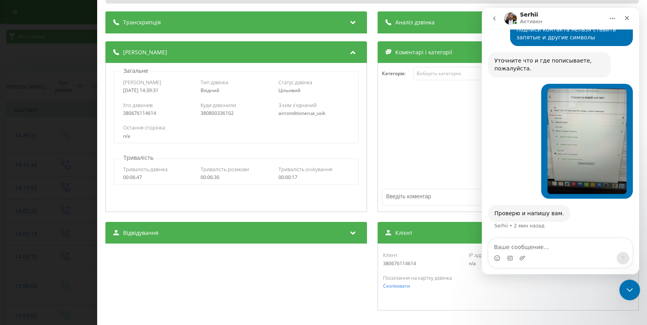
click at [623, 296] on div "Закрыть службу сообщений Intercom" at bounding box center [628, 288] width 19 height 19
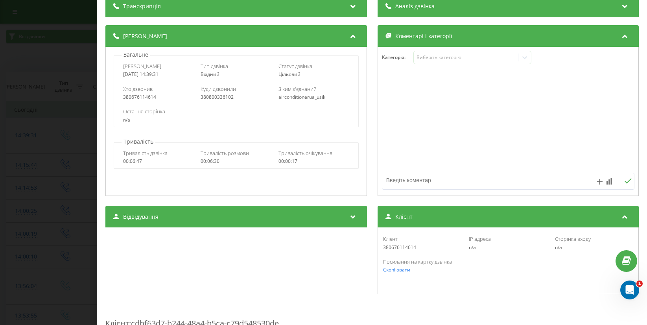
scroll to position [0, 0]
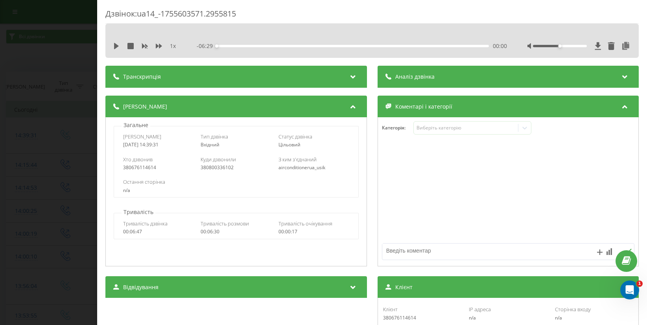
click at [127, 15] on div "Дзвінок : ua14_-1755603571.2955815" at bounding box center [371, 15] width 533 height 15
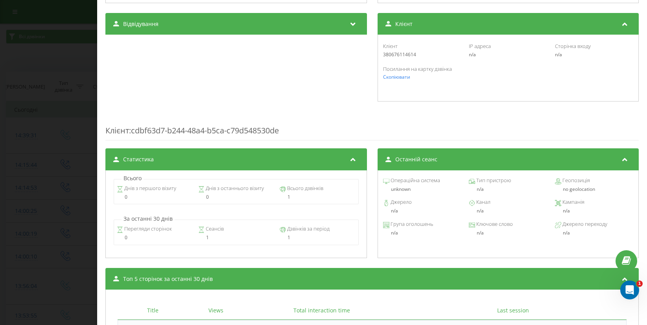
scroll to position [264, 0]
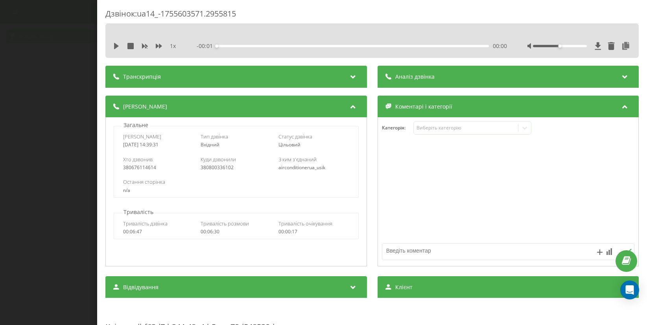
click at [72, 71] on div "Дзвінок : ua14_-1755603571.2955815 1 x - 00:01 00:00 00:00 Транскрипція Для AI-…" at bounding box center [323, 162] width 647 height 325
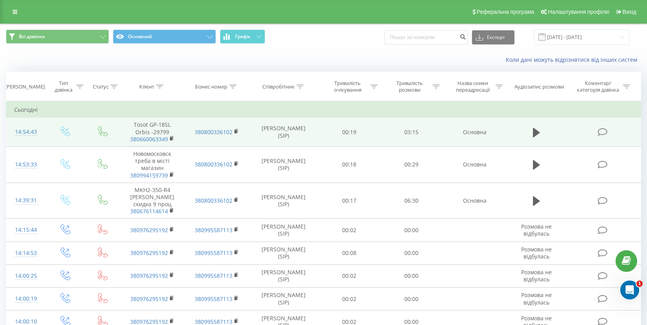
click at [157, 125] on td "Tosot GP-18SL Orbis -29799 380660063349" at bounding box center [152, 132] width 65 height 29
click at [600, 133] on icon at bounding box center [603, 132] width 10 height 8
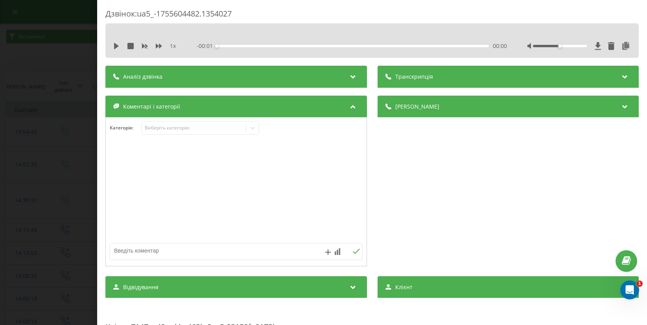
click at [196, 154] on div at bounding box center [236, 192] width 261 height 94
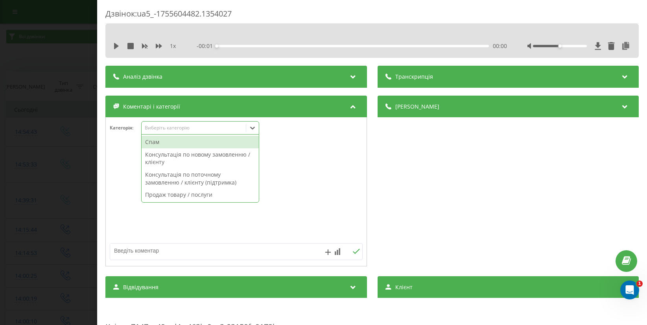
click at [175, 126] on div "Виберіть категорію" at bounding box center [193, 128] width 98 height 6
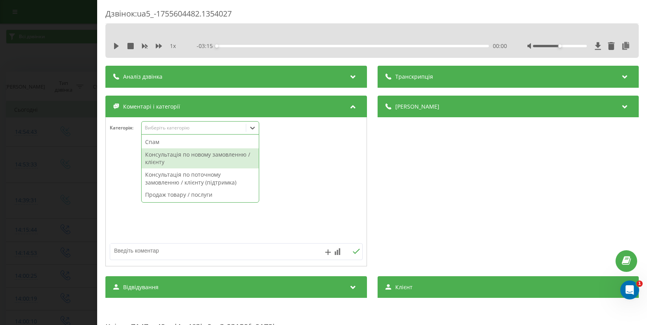
click at [177, 158] on div "Консультація по новому замовленню / клієнту" at bounding box center [200, 158] width 117 height 20
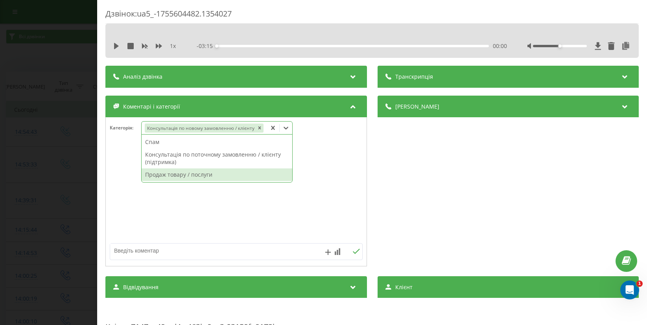
click at [159, 247] on textarea at bounding box center [210, 250] width 201 height 14
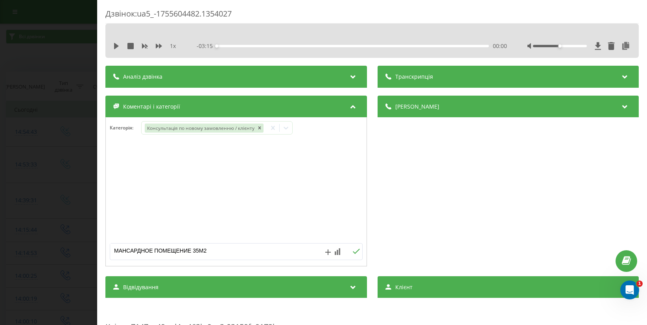
click at [204, 249] on textarea "МАНСАРДНОЕ ПОМЕЩЕНИЕ 35М2" at bounding box center [210, 250] width 201 height 14
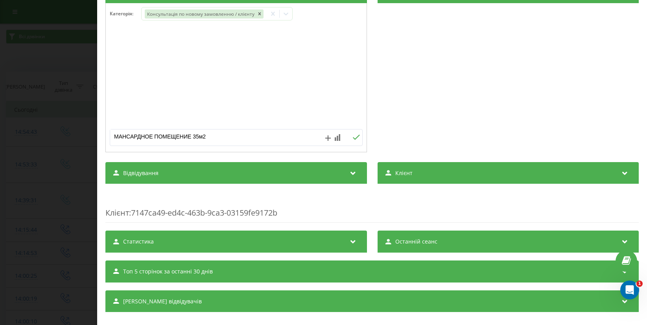
scroll to position [114, 0]
type textarea "МАНСАРДНОЕ ПОМЕЩЕНИЕ 35м2"
click at [451, 120] on div "Деталі дзвінка Загальне Дата дзвінка 2025-08-19 14:54:43 Тип дзвінка Вхідний Ст…" at bounding box center [508, 68] width 262 height 173
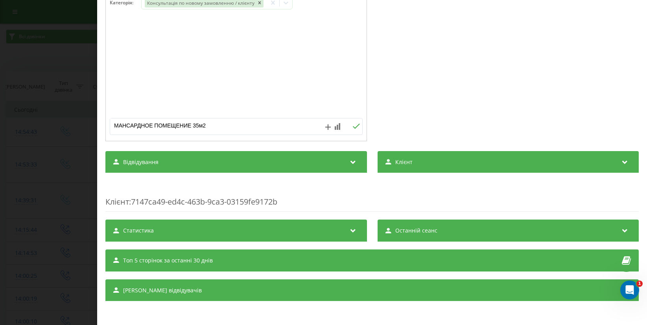
scroll to position [0, 0]
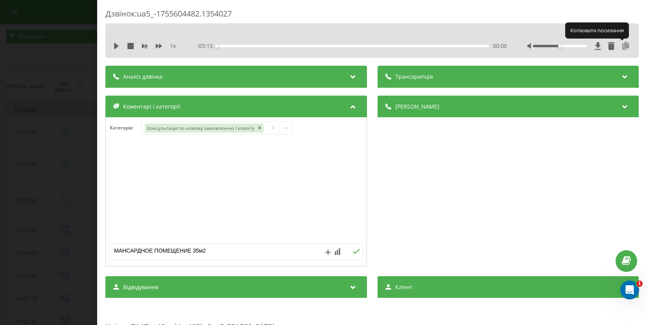
click at [624, 44] on icon at bounding box center [625, 46] width 9 height 8
click at [633, 15] on div "Copied to clipboard!" at bounding box center [578, 18] width 126 height 25
click at [636, 11] on icon "close" at bounding box center [636, 12] width 6 height 6
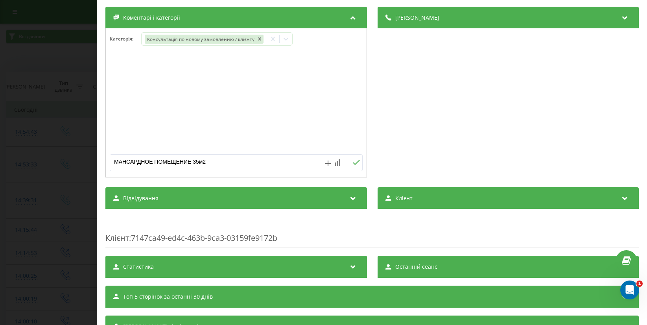
scroll to position [126, 0]
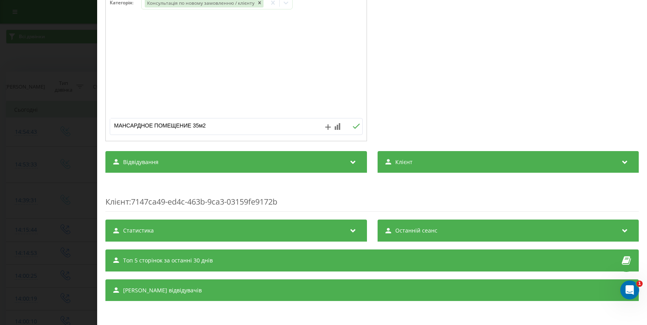
click at [70, 26] on div "Дзвінок : ua5_-1755604482.1354027 1 x - 03:15 00:00 00:00 Транскрипція Для AI-а…" at bounding box center [323, 162] width 647 height 325
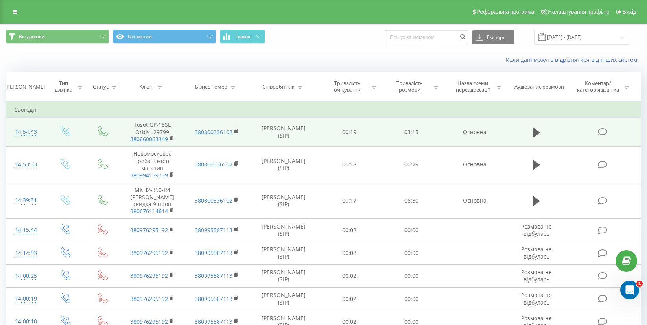
click at [599, 135] on icon at bounding box center [603, 132] width 10 height 8
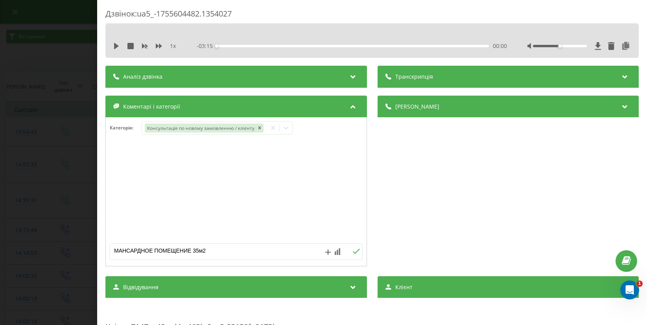
click at [356, 251] on icon at bounding box center [355, 252] width 7 height 6
click at [39, 81] on div "Дзвінок : ua5_-1755604482.1354027 1 x - 03:15 00:00 00:00 Транскрипція Для AI-а…" at bounding box center [323, 162] width 647 height 325
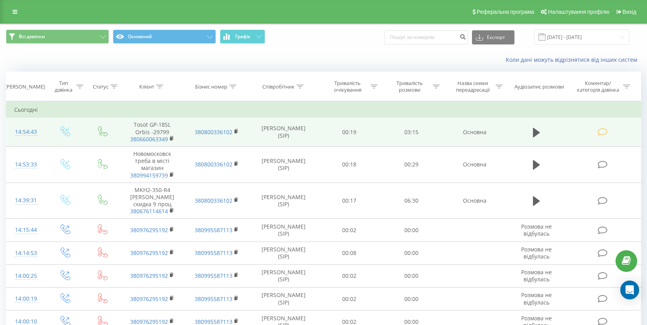
click at [605, 129] on icon at bounding box center [603, 132] width 10 height 8
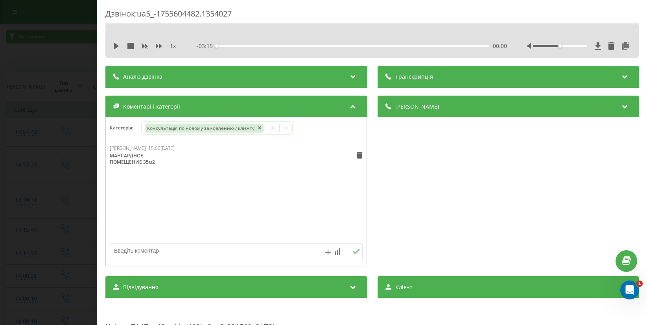
click at [64, 214] on div "Дзвінок : ua5_-1755604482.1354027 1 x - 03:15 00:00 00:00 Транскрипція Для AI-а…" at bounding box center [323, 162] width 647 height 325
